Goal: Task Accomplishment & Management: Manage account settings

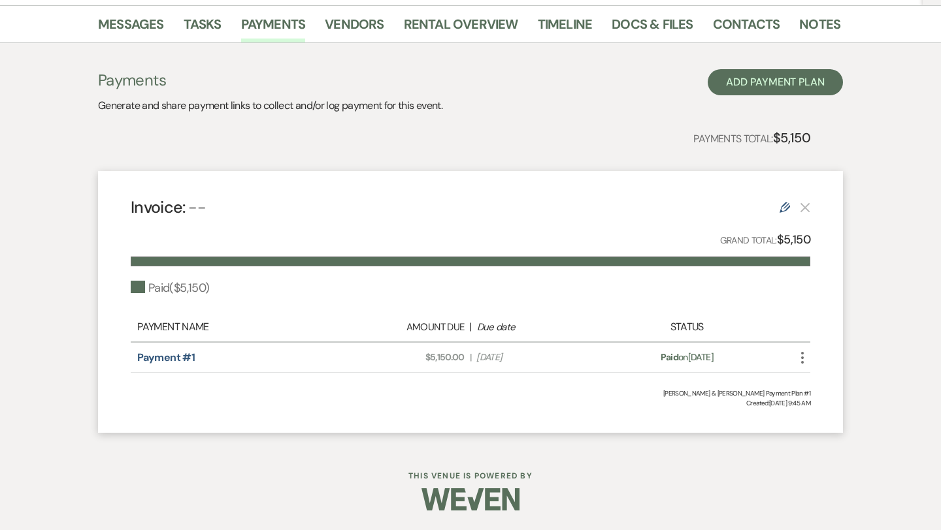
click at [521, 133] on div "Payments Total: $5,150" at bounding box center [454, 137] width 712 height 21
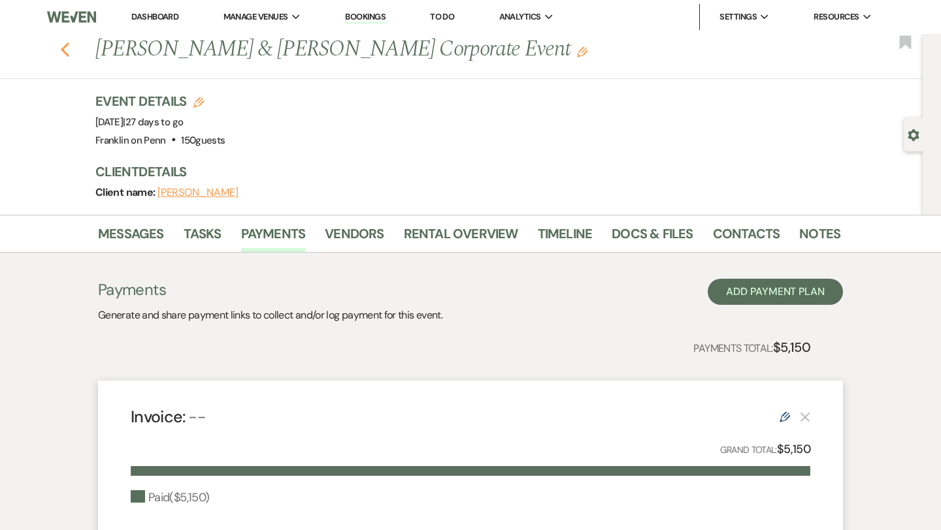
click at [63, 52] on use "button" at bounding box center [65, 49] width 8 height 14
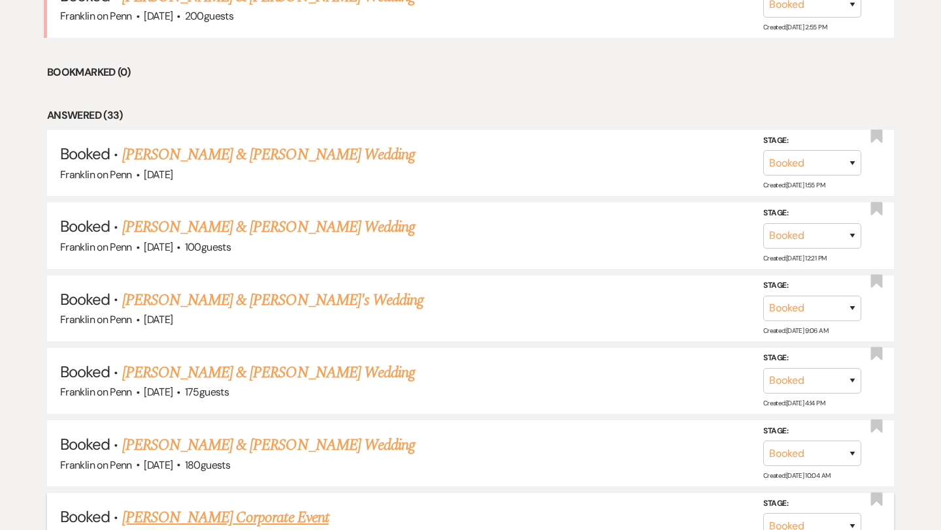
scroll to position [899, 0]
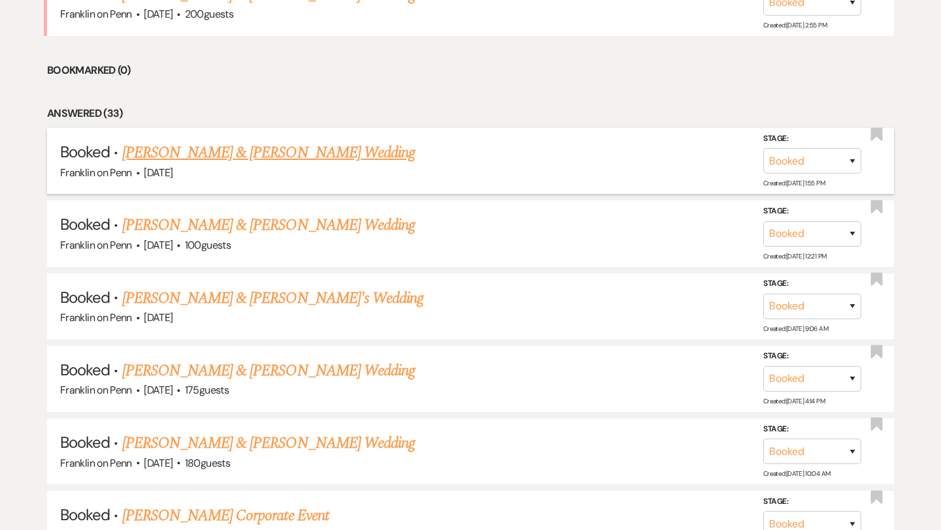
click at [301, 148] on link "[PERSON_NAME] & [PERSON_NAME] Wedding" at bounding box center [268, 153] width 293 height 24
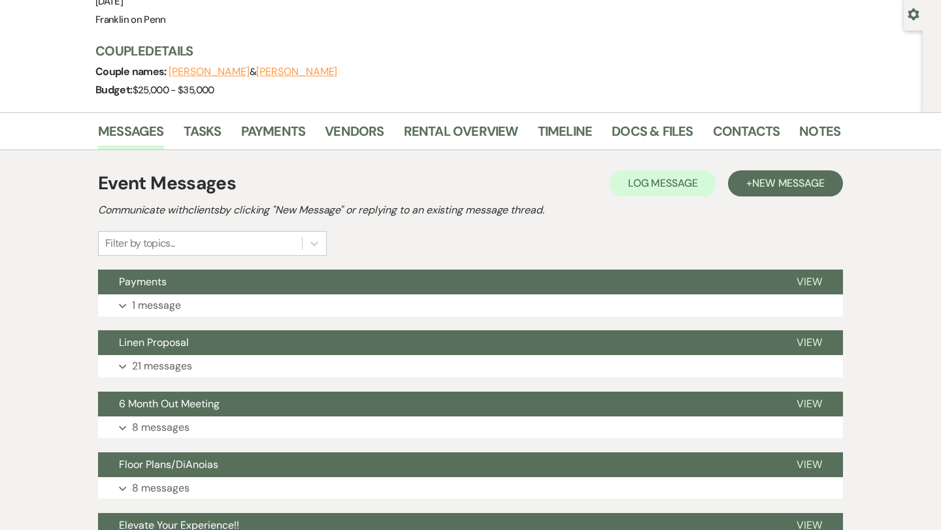
scroll to position [106, 0]
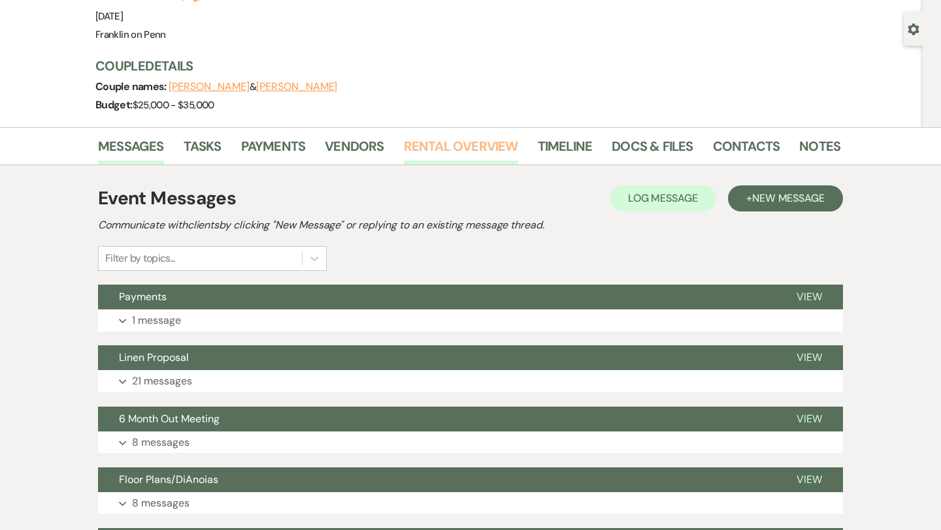
click at [431, 146] on link "Rental Overview" at bounding box center [461, 150] width 114 height 29
